Goal: Information Seeking & Learning: Check status

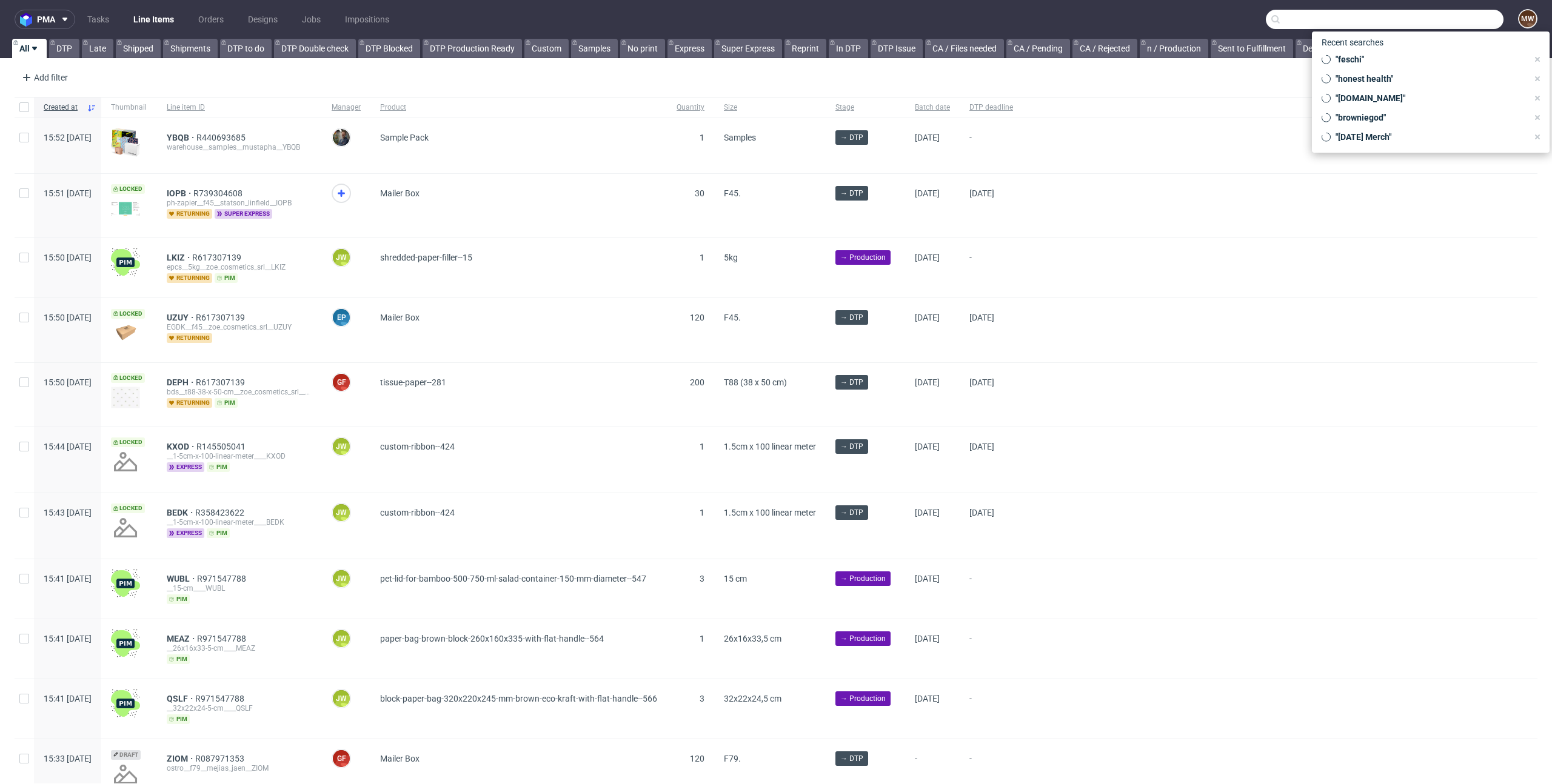
click at [1426, 21] on input "text" at bounding box center [1385, 19] width 238 height 19
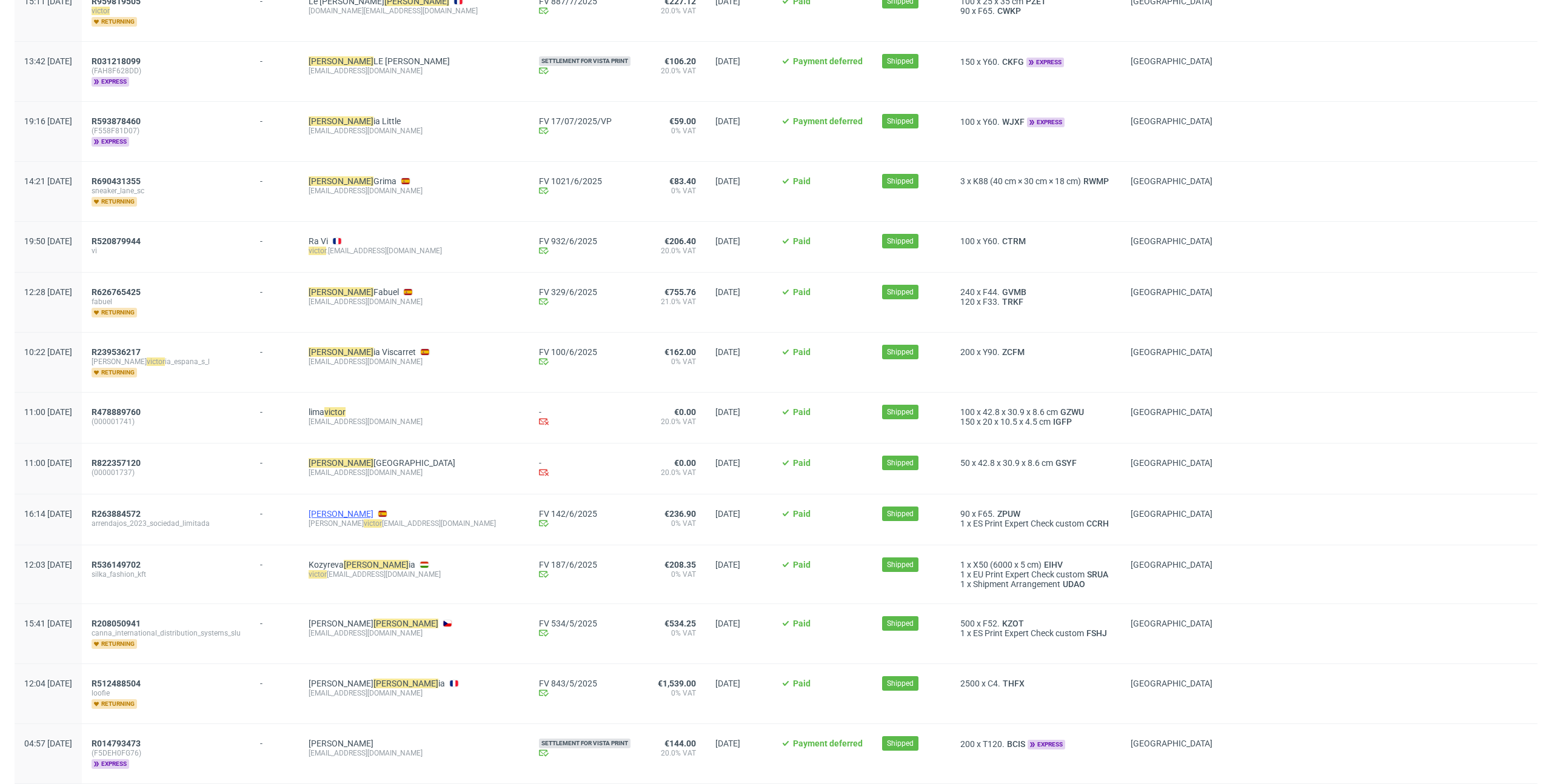
scroll to position [847, 0]
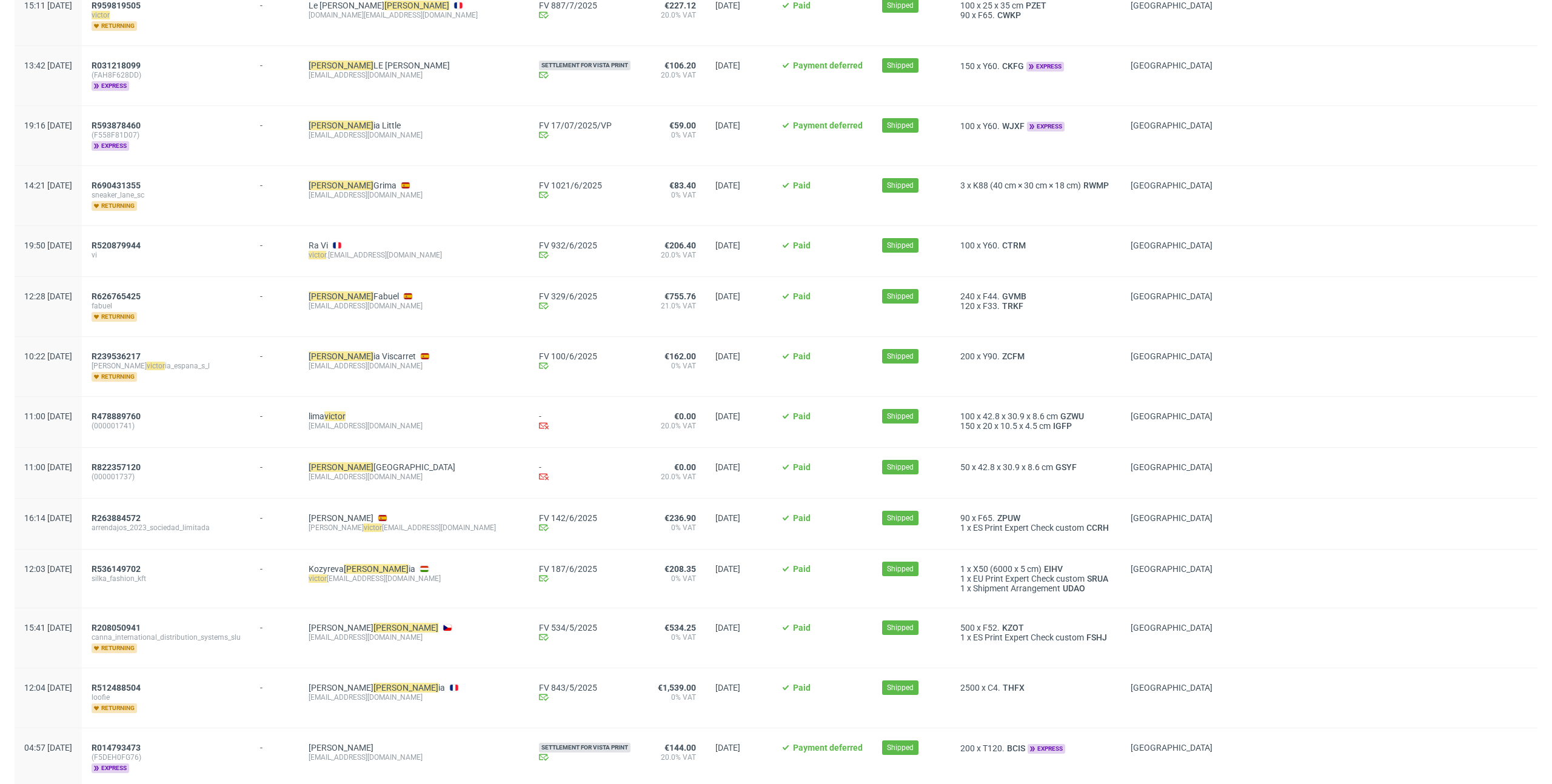
drag, startPoint x: 460, startPoint y: 303, endPoint x: 342, endPoint y: 305, distance: 118.0
click at [342, 305] on div "Victor Fabuel laboratorio@fabueldentallab.com" at bounding box center [414, 306] width 231 height 59
copy div "[EMAIL_ADDRESS][DOMAIN_NAME]"
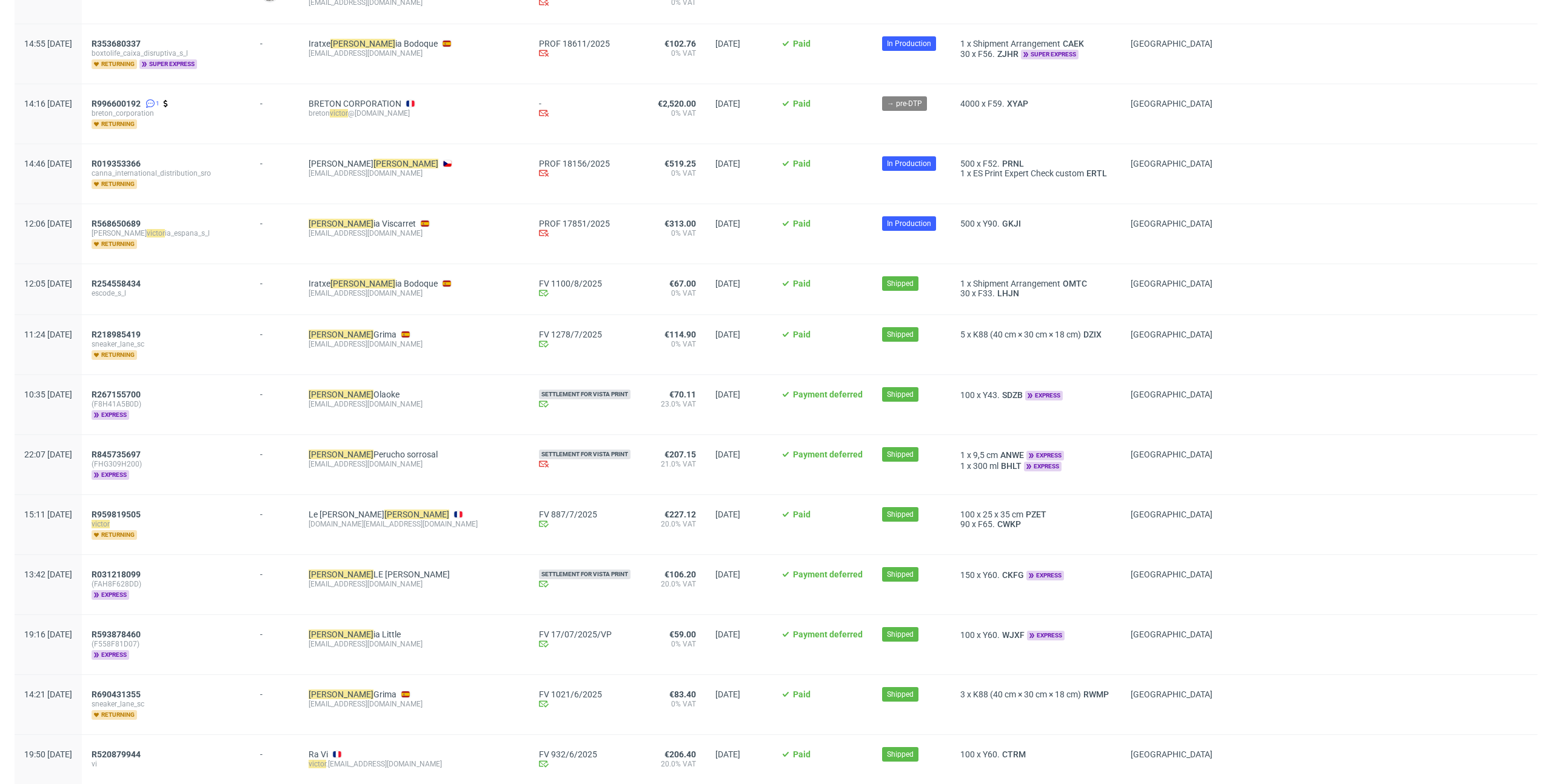
scroll to position [0, 0]
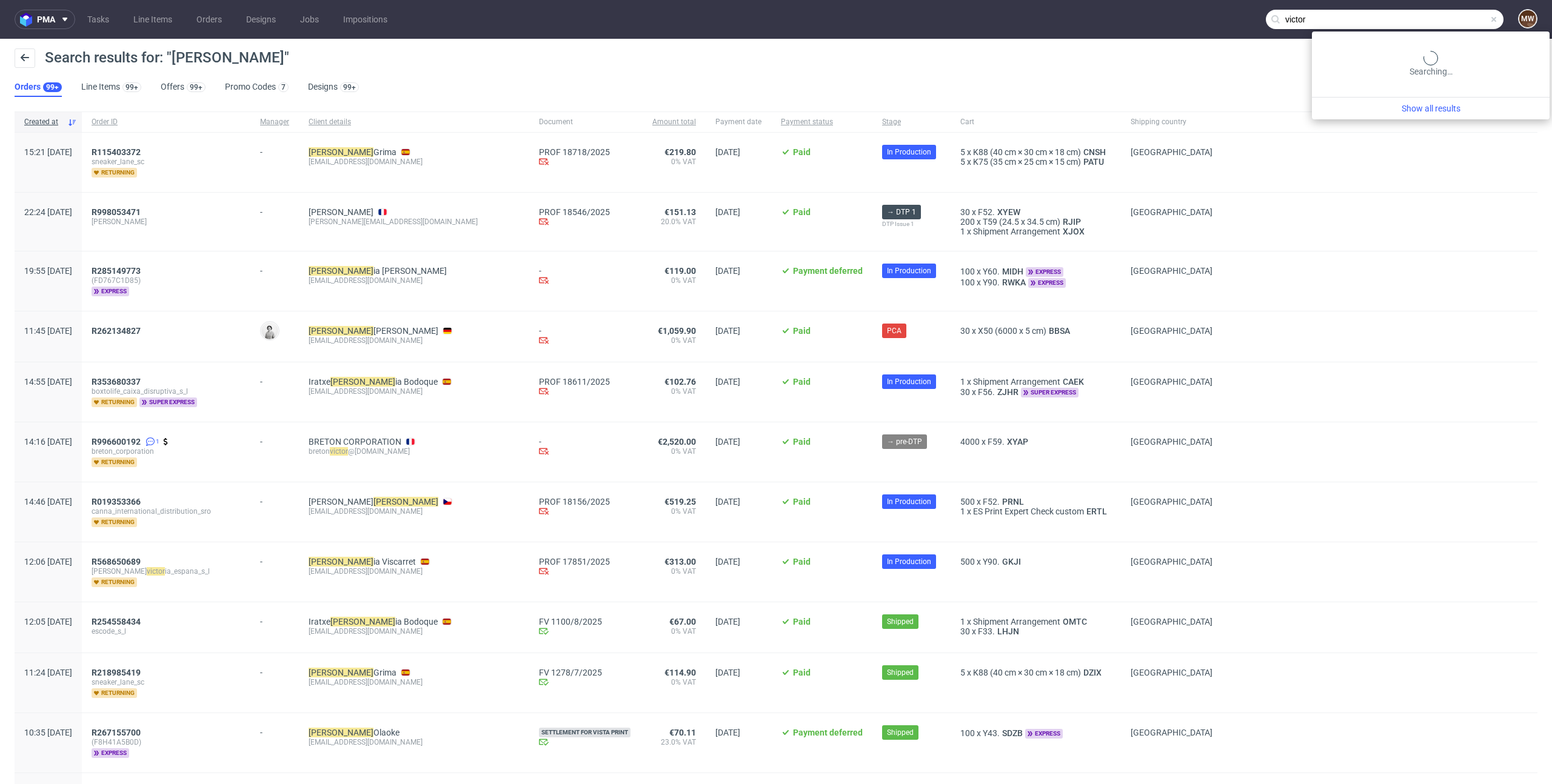
click at [1444, 18] on input "victor" at bounding box center [1385, 19] width 238 height 19
paste input "[EMAIL_ADDRESS][DOMAIN_NAME]"
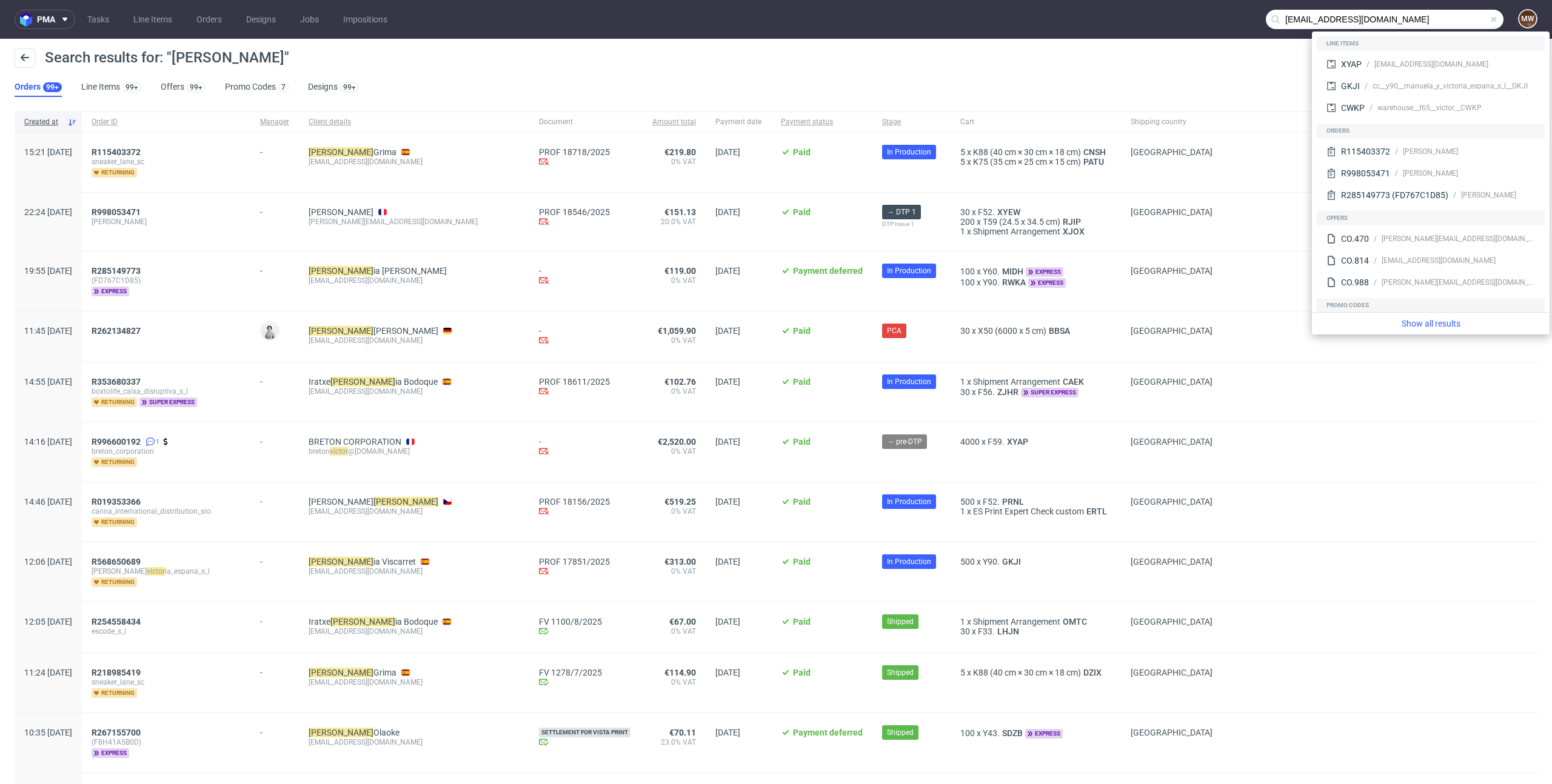
type input "[EMAIL_ADDRESS][DOMAIN_NAME]"
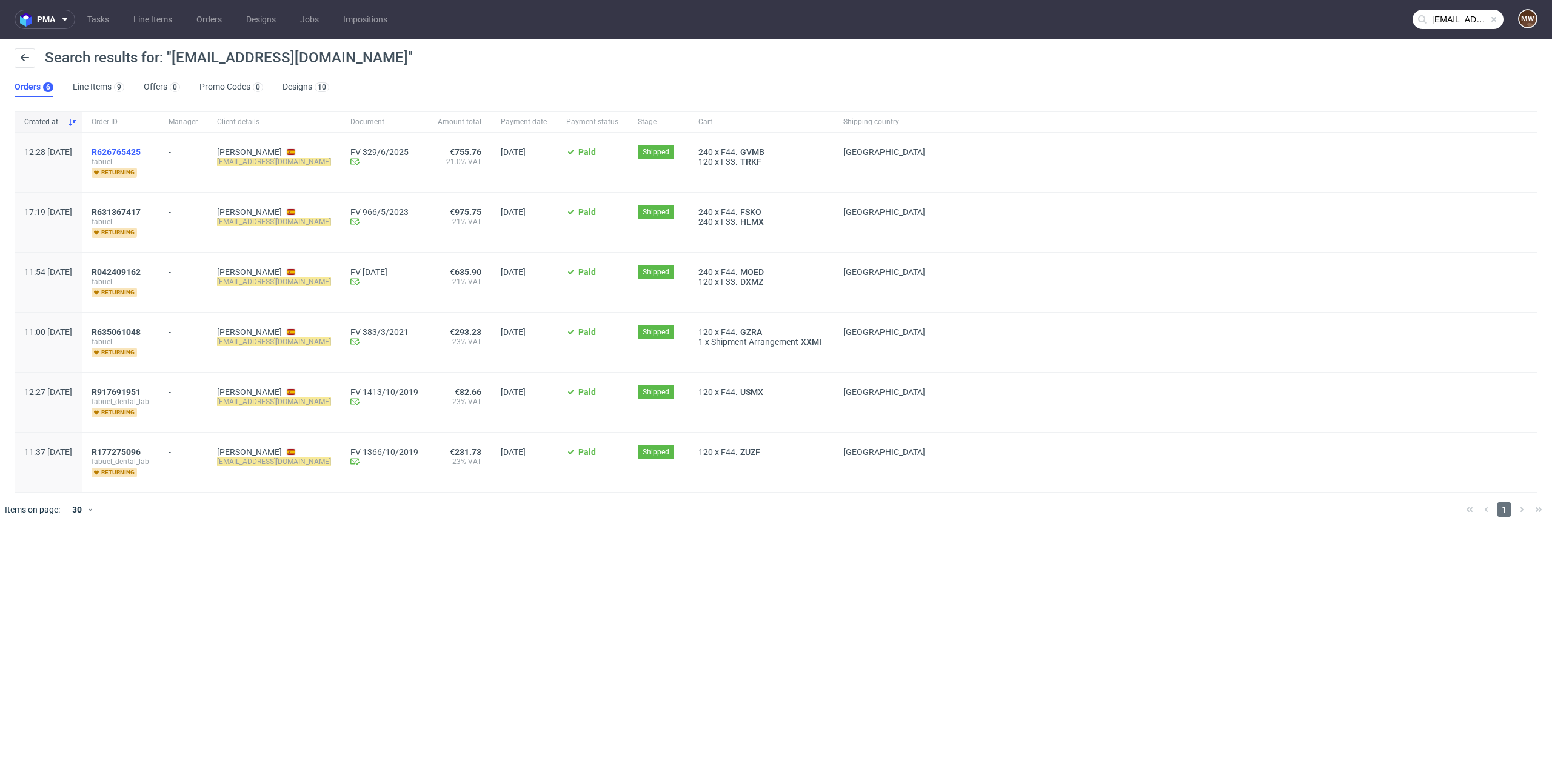
click at [140, 150] on span "R626765425" at bounding box center [115, 152] width 49 height 10
click at [138, 211] on span "R631367417" at bounding box center [115, 212] width 49 height 10
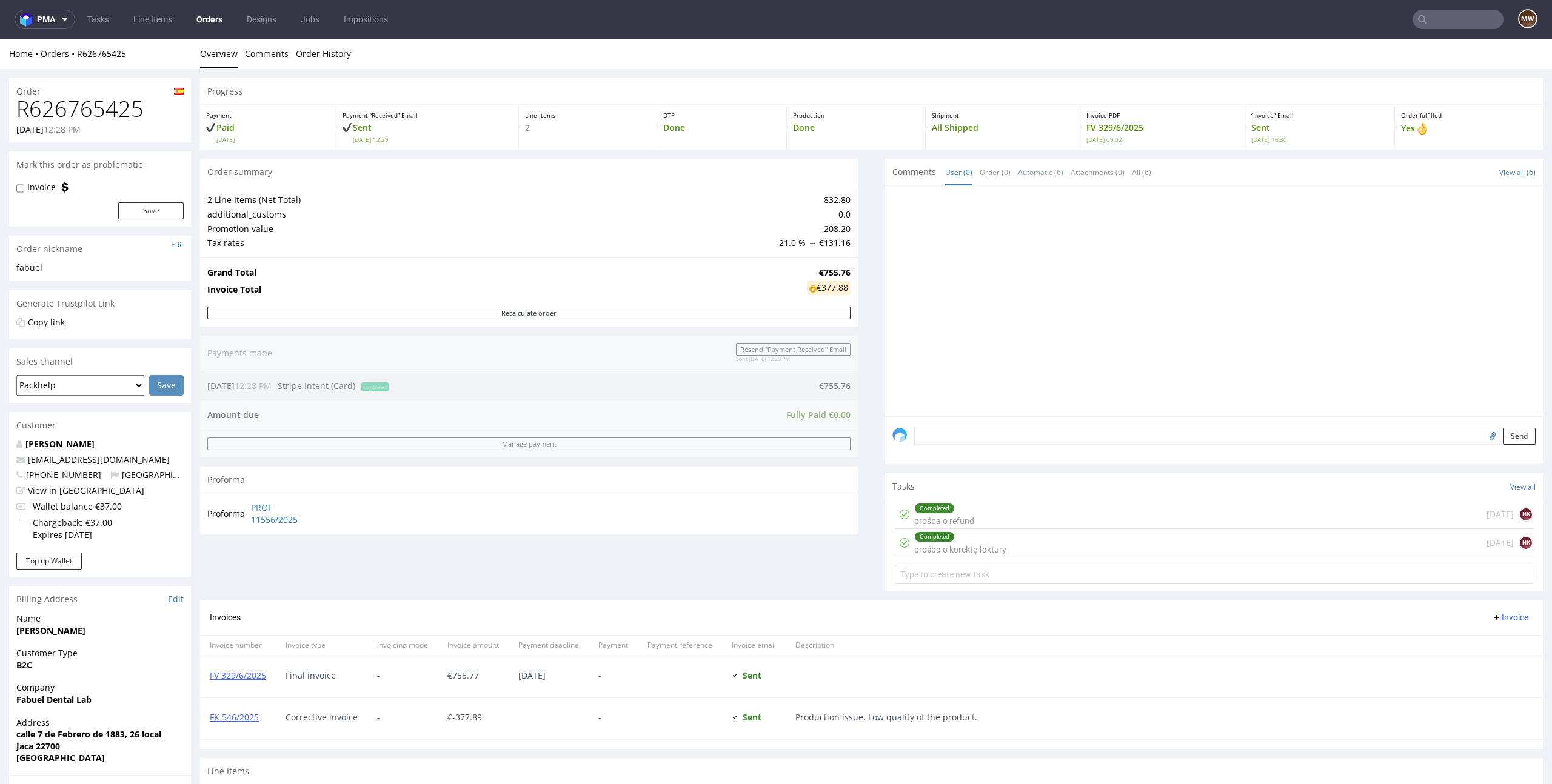
scroll to position [215, 0]
click at [974, 518] on div "Completed prośba o refund 21 days ago NK" at bounding box center [1214, 515] width 639 height 29
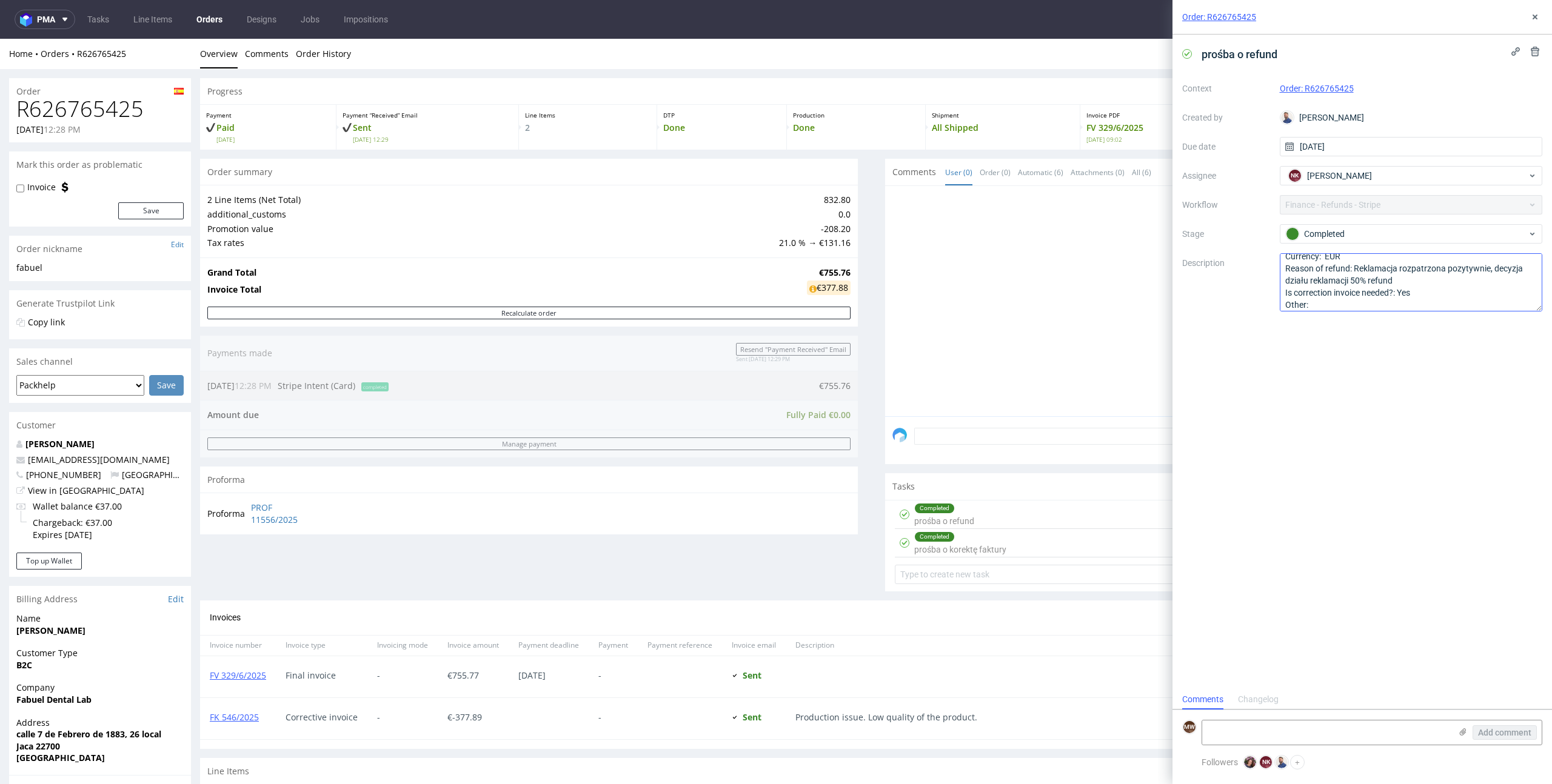
scroll to position [24, 0]
click at [780, 530] on div "Proforma PROF 11556/2025" at bounding box center [529, 513] width 658 height 42
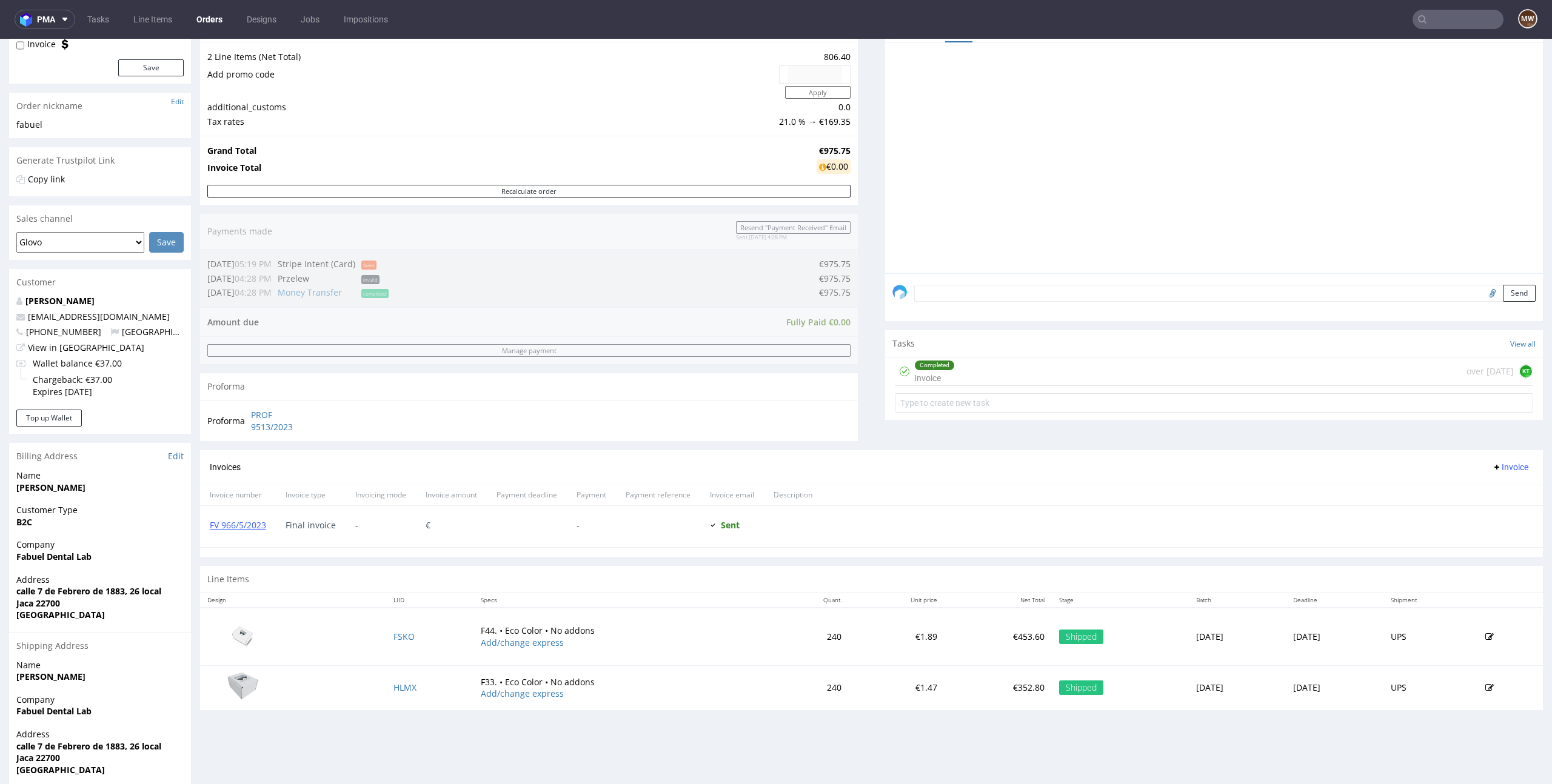
scroll to position [226, 0]
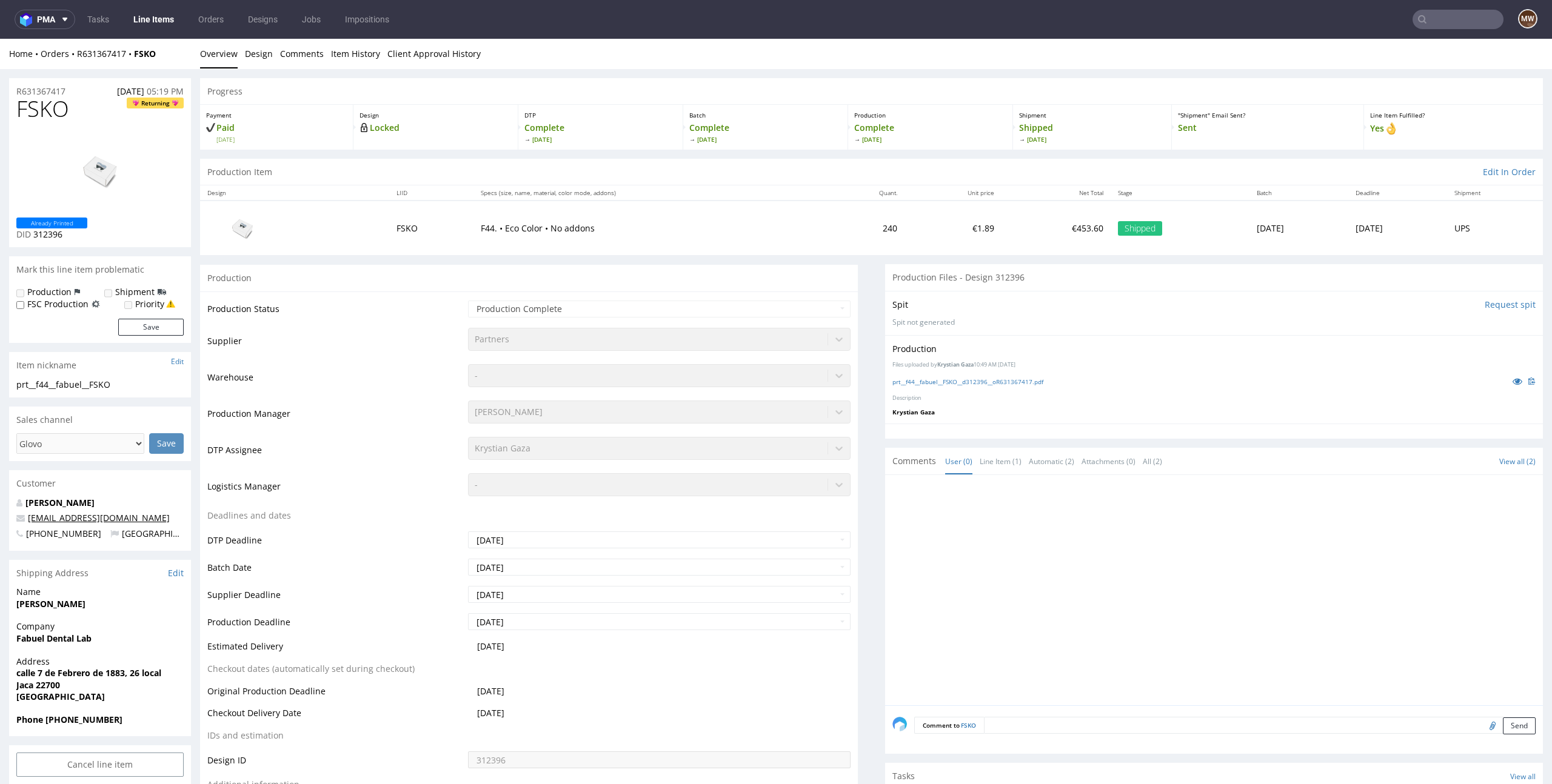
drag, startPoint x: 164, startPoint y: 520, endPoint x: 28, endPoint y: 520, distance: 136.0
click at [28, 520] on p "[EMAIL_ADDRESS][DOMAIN_NAME]" at bounding box center [100, 517] width 167 height 12
copy link "[EMAIL_ADDRESS][DOMAIN_NAME]"
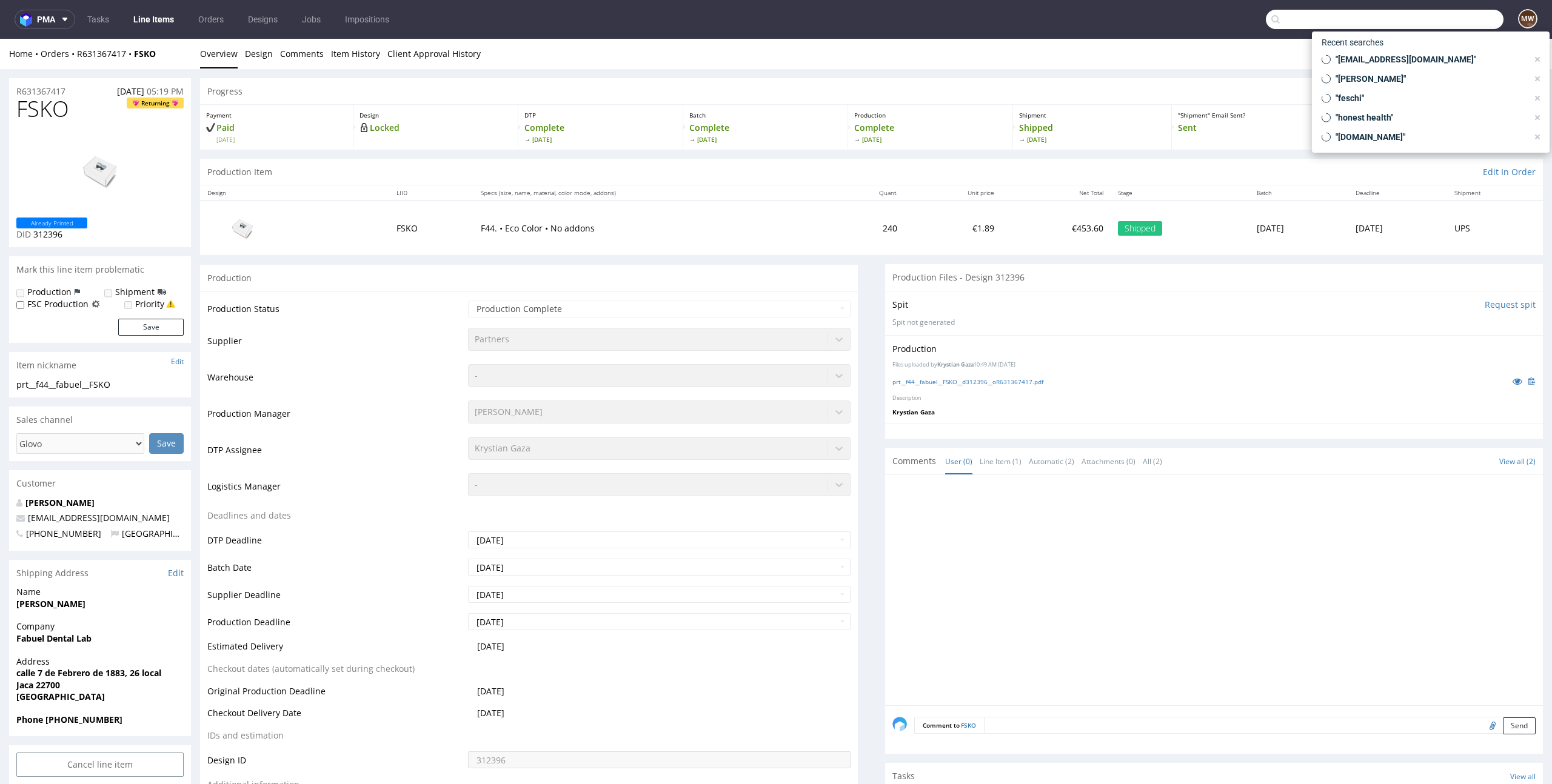
click at [1436, 28] on input "text" at bounding box center [1385, 19] width 238 height 19
paste input "[EMAIL_ADDRESS][DOMAIN_NAME]"
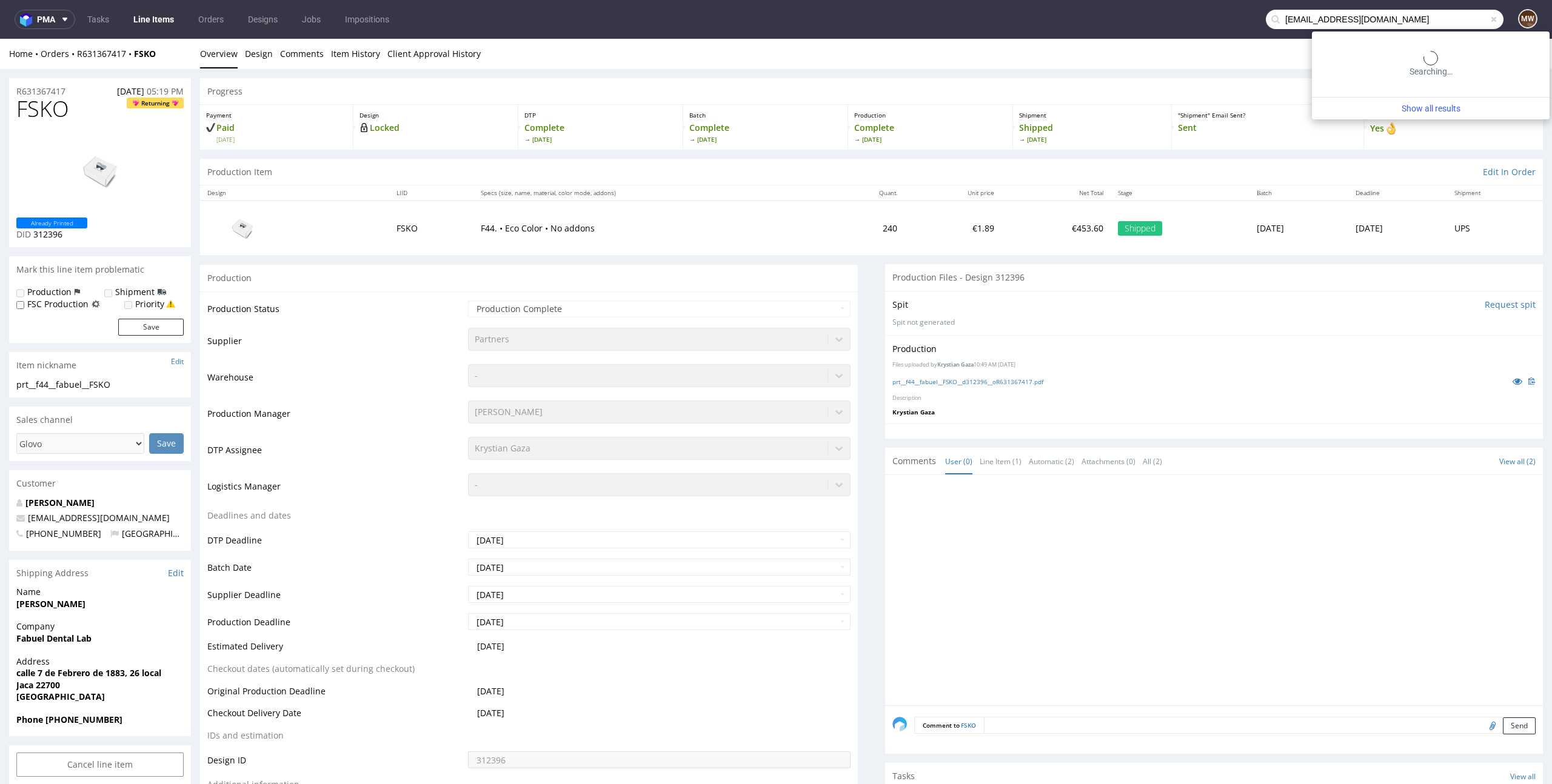
type input "[EMAIL_ADDRESS][DOMAIN_NAME]"
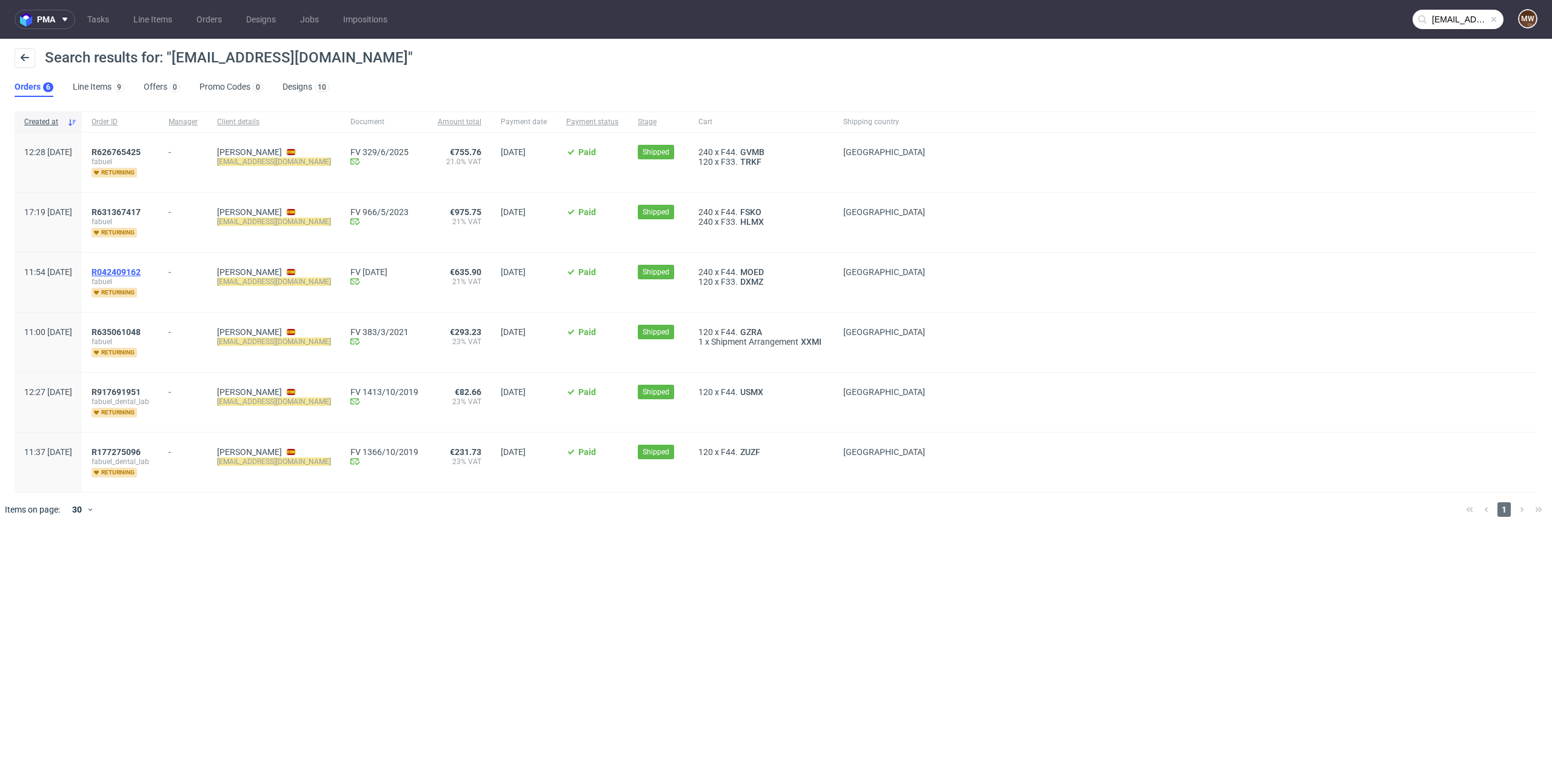
click at [140, 272] on span "R042409162" at bounding box center [115, 272] width 49 height 10
click at [140, 329] on span "R635061048" at bounding box center [115, 332] width 49 height 10
click at [140, 395] on span "R917691951" at bounding box center [115, 392] width 49 height 10
click at [140, 453] on span "R177275096" at bounding box center [115, 452] width 49 height 10
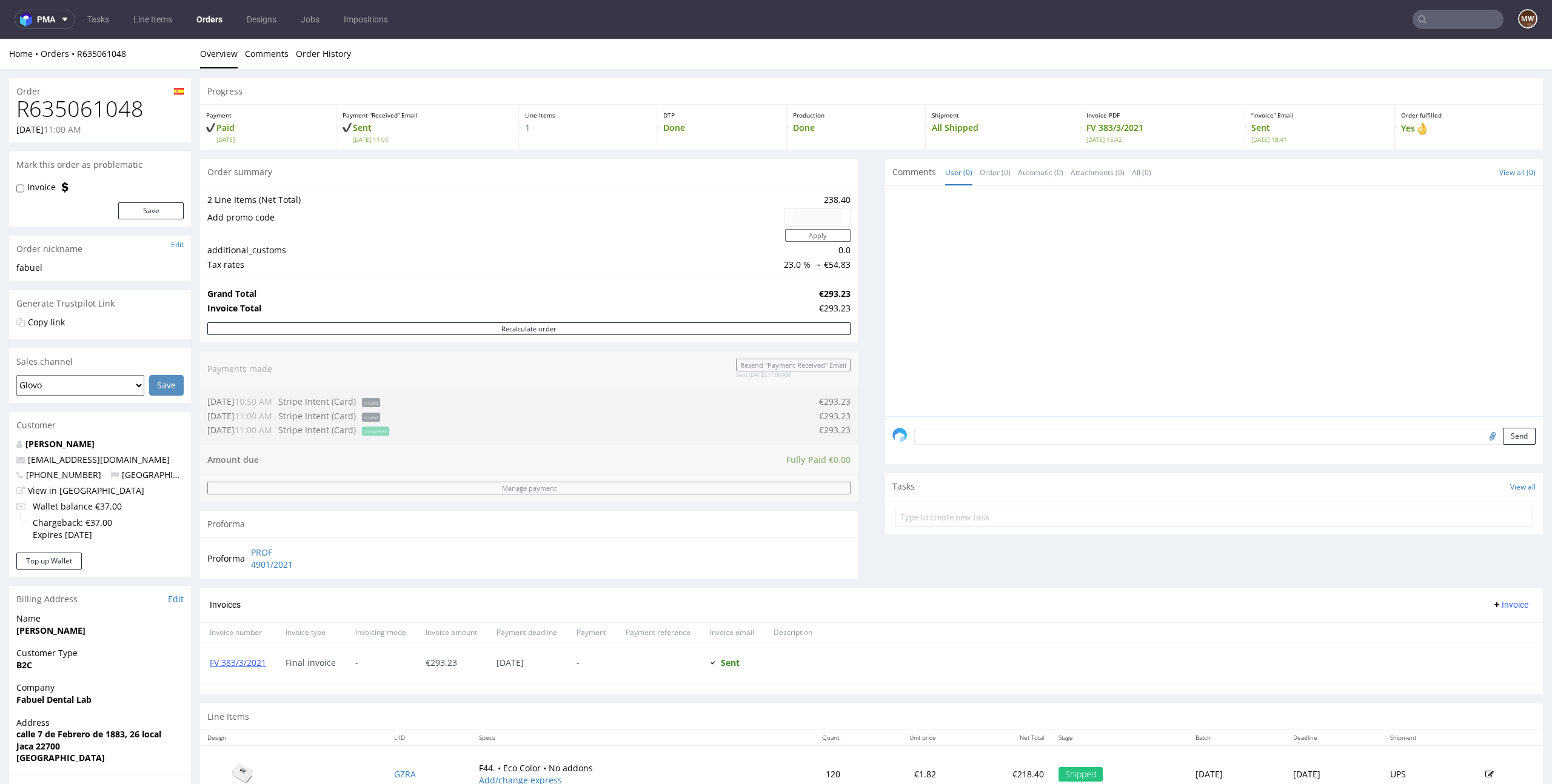
scroll to position [215, 0]
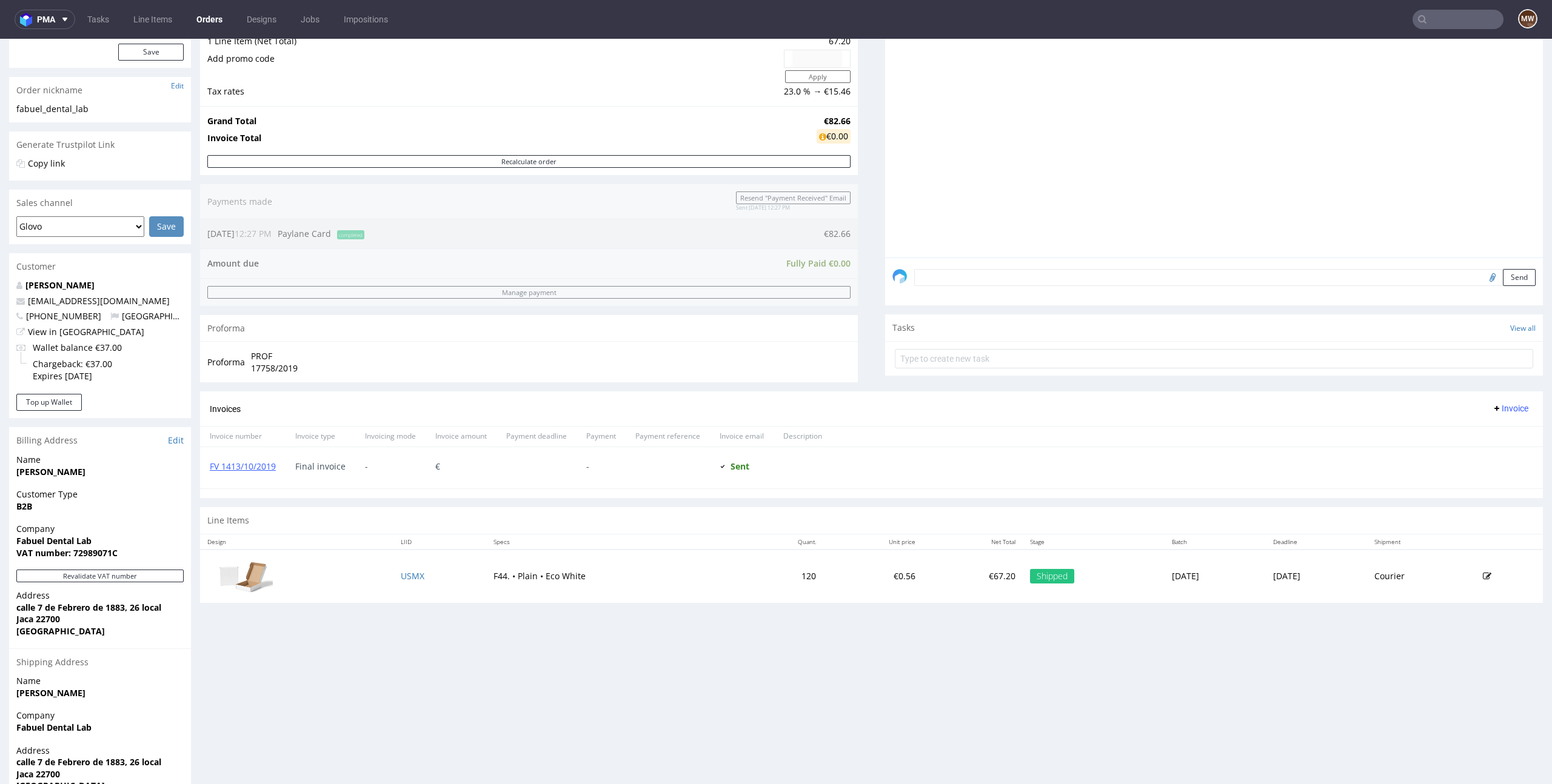
scroll to position [246, 0]
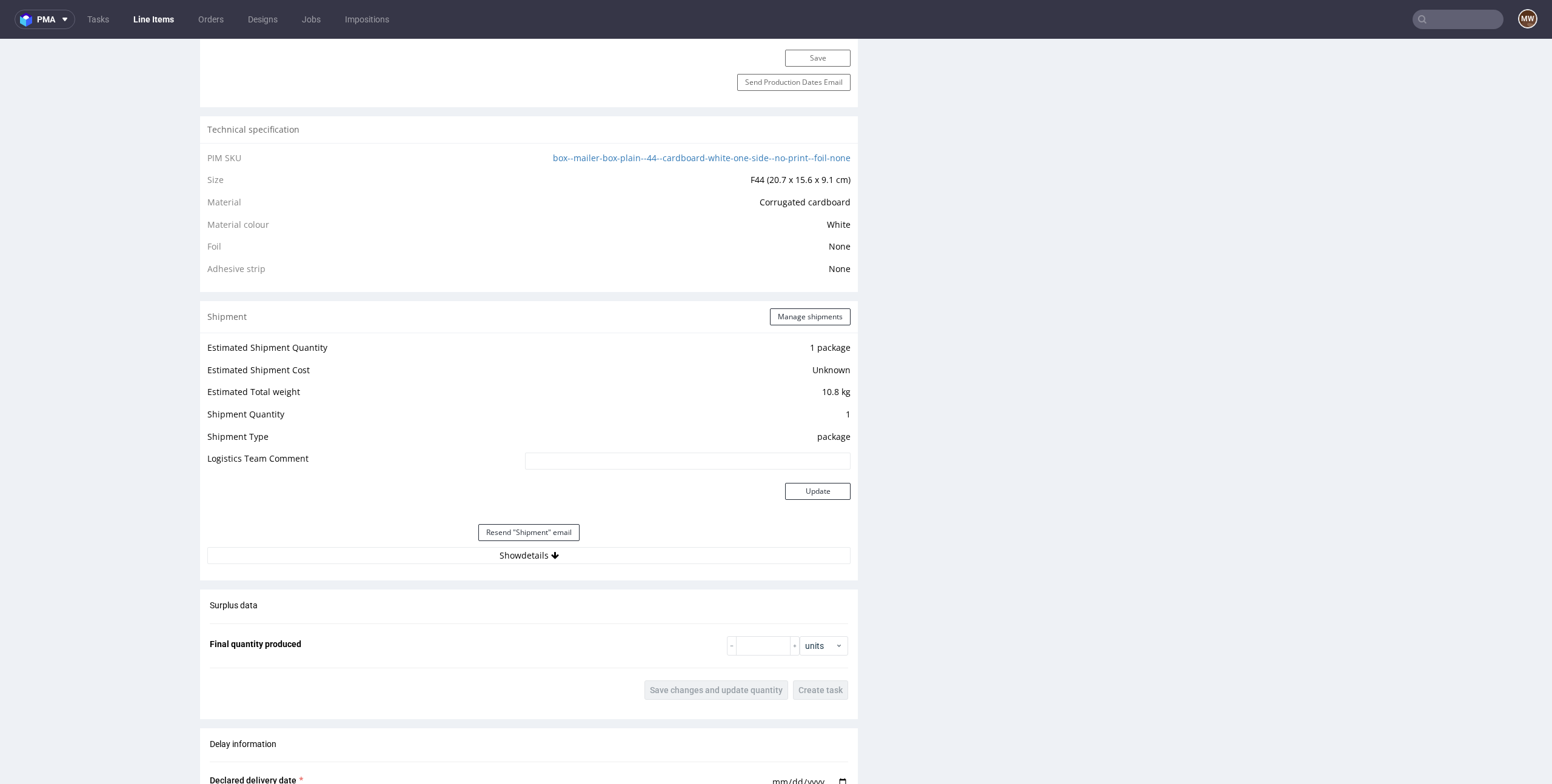
scroll to position [940, 0]
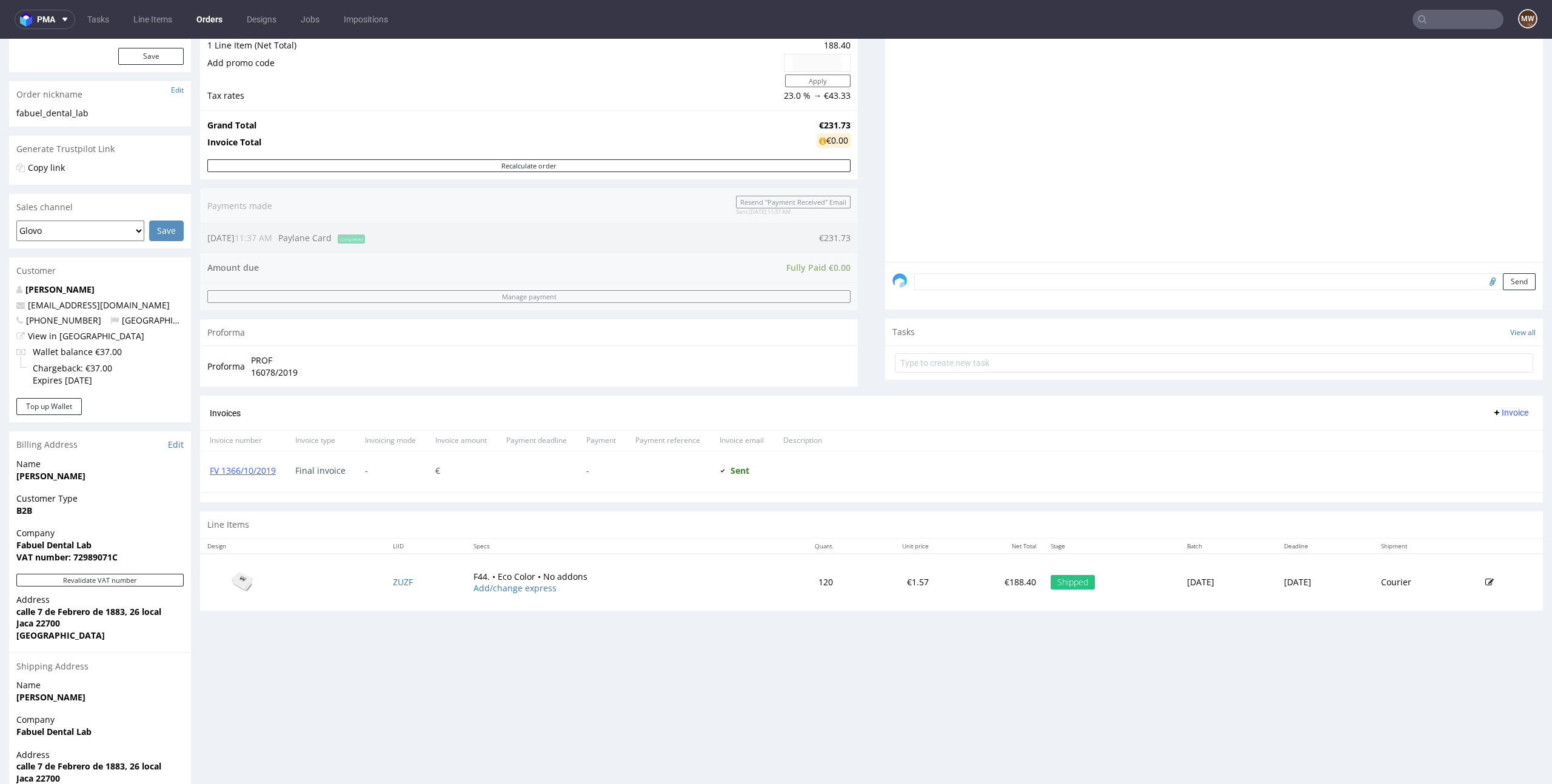
scroll to position [220, 0]
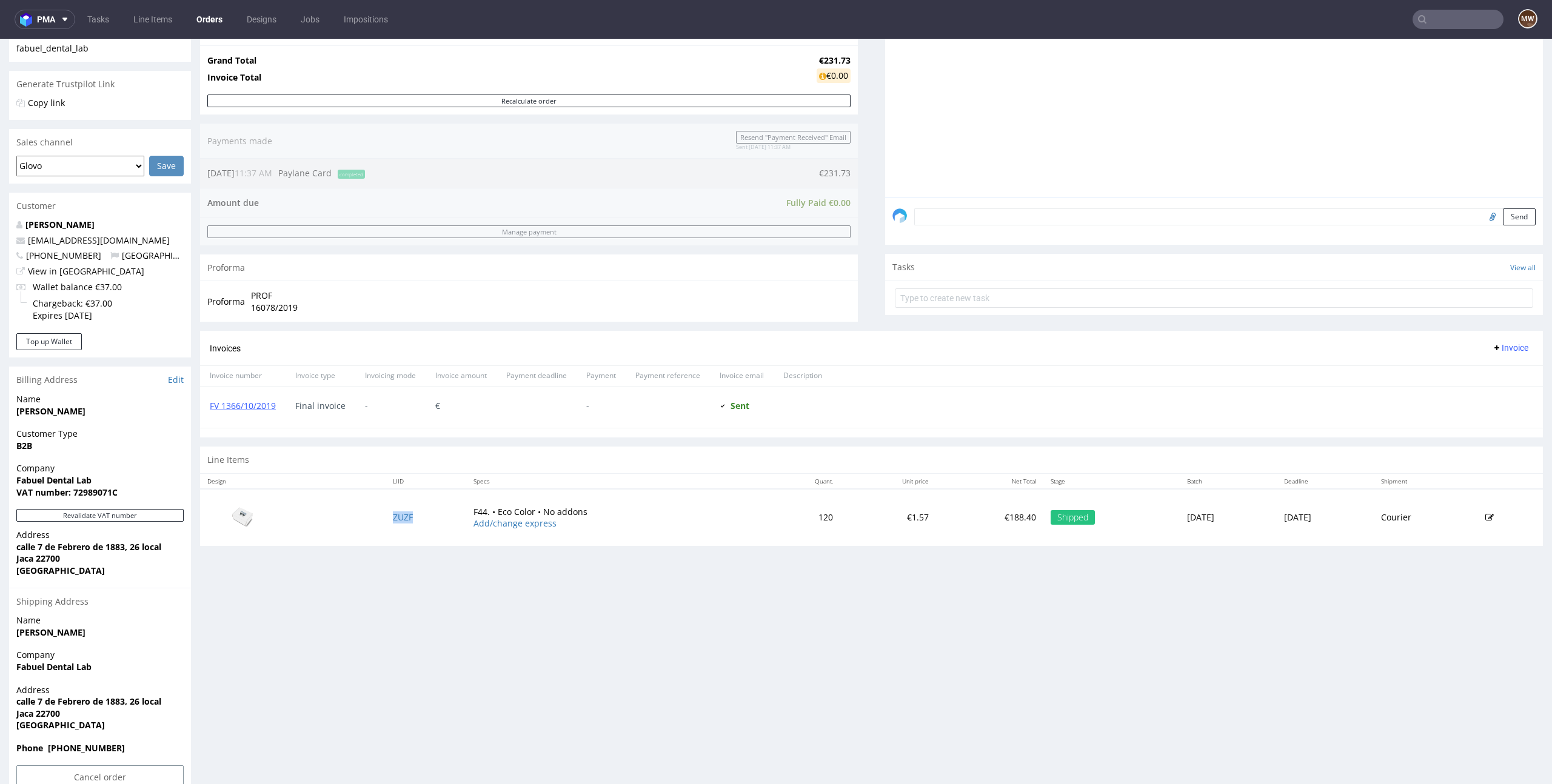
click at [391, 512] on td "ZUZF" at bounding box center [425, 517] width 80 height 57
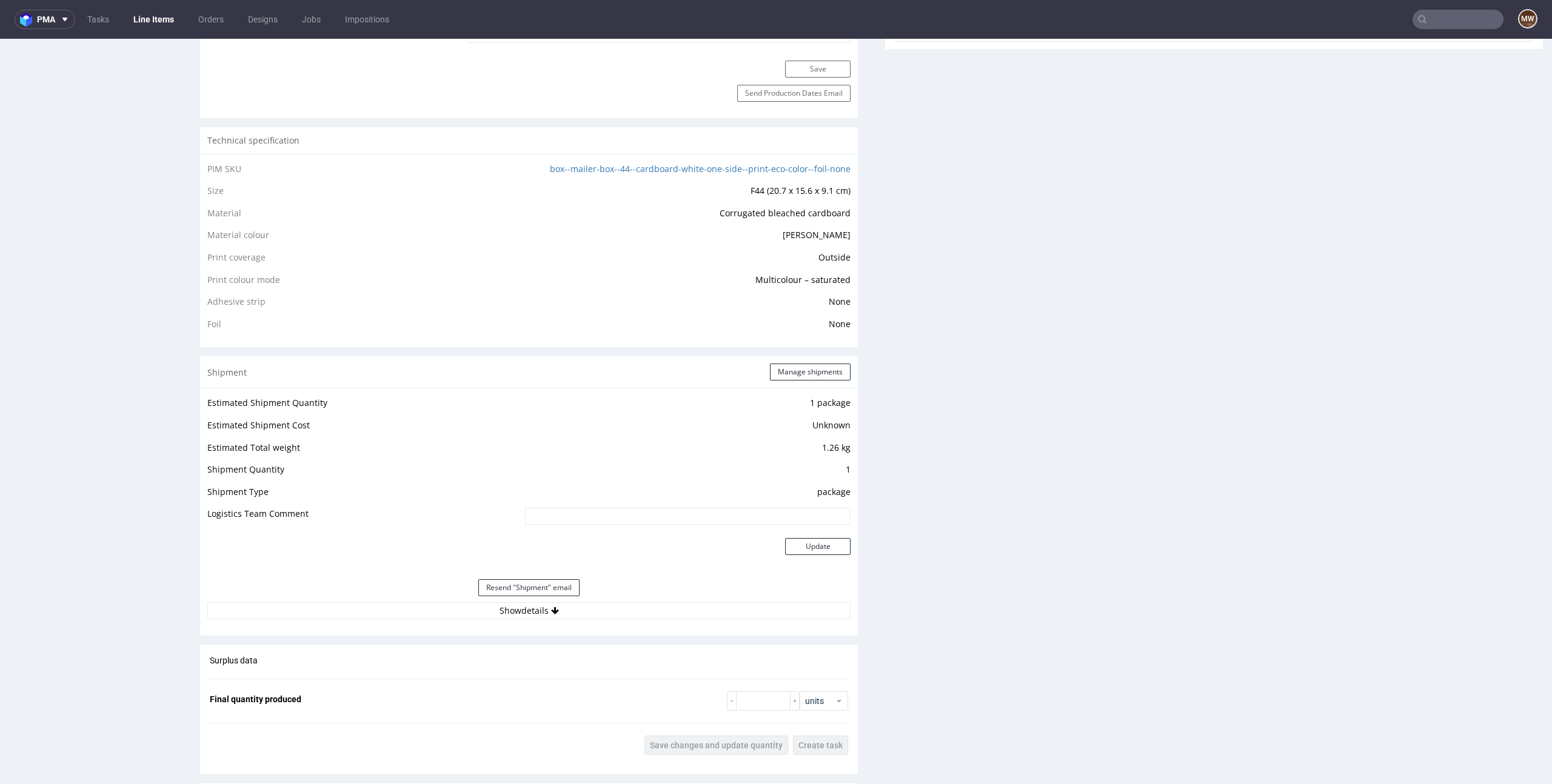
scroll to position [771, 0]
